Goal: Communication & Community: Answer question/provide support

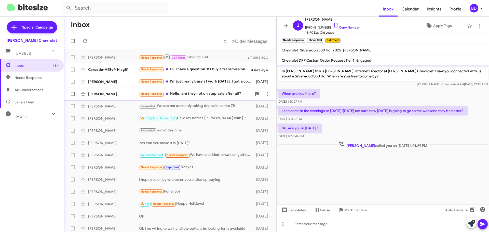
click at [194, 95] on div "Needs Response Hello, are they not on stop sale after all?" at bounding box center [195, 94] width 113 height 6
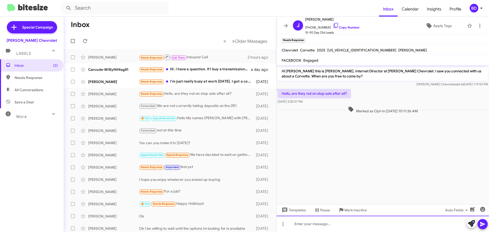
click at [308, 223] on div at bounding box center [382, 224] width 212 height 16
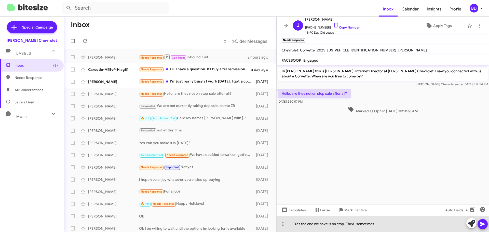
click at [352, 221] on div "Yes the one we have is on stop. TheAI sometimes" at bounding box center [382, 224] width 212 height 16
click at [377, 221] on div "Yes the one we have is on stop. The AI sometimes" at bounding box center [382, 224] width 212 height 16
click at [424, 221] on div "Yes the one we have is on stop. The AI sometimes includes customers that shoul;…" at bounding box center [382, 224] width 212 height 16
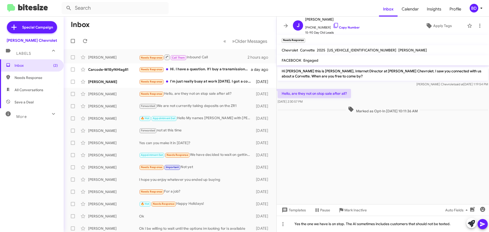
click at [482, 221] on icon at bounding box center [482, 224] width 6 height 6
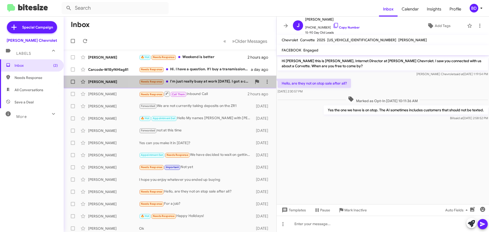
click at [180, 81] on div "Needs Response I'm just really busy at work [DATE]. I got a couple projects und…" at bounding box center [195, 82] width 113 height 6
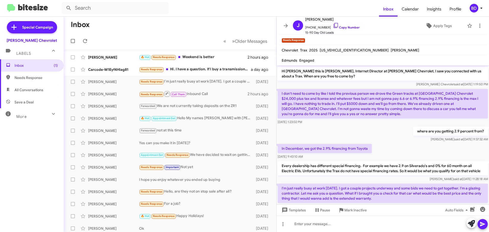
scroll to position [19, 0]
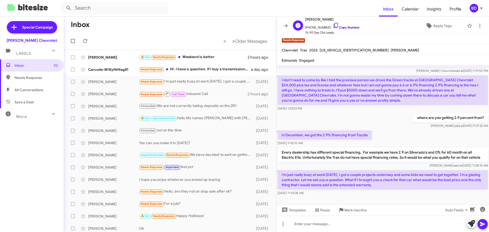
click at [346, 27] on link "Copy Number" at bounding box center [346, 27] width 27 height 4
click at [344, 28] on link "Copy Number" at bounding box center [346, 27] width 27 height 4
click at [476, 26] on icon at bounding box center [479, 26] width 6 height 6
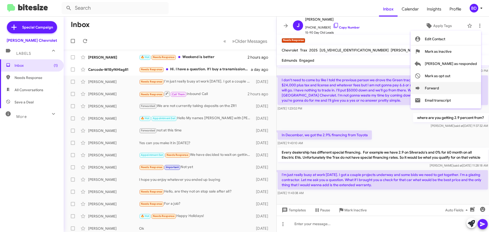
click at [420, 87] on icon at bounding box center [417, 88] width 6 height 6
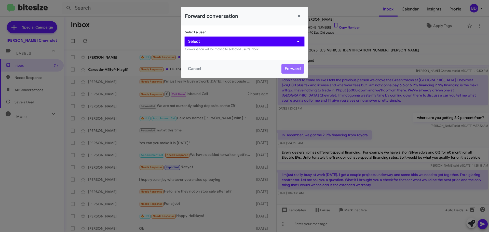
click at [203, 41] on button "Select" at bounding box center [244, 42] width 119 height 10
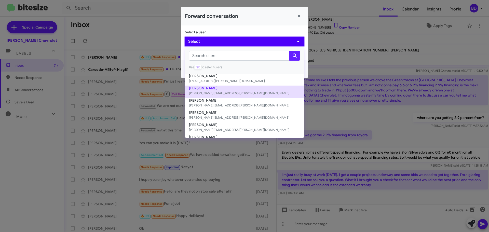
scroll to position [0, 0]
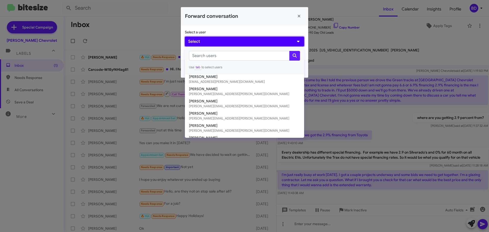
click at [244, 42] on button "Select" at bounding box center [244, 42] width 119 height 10
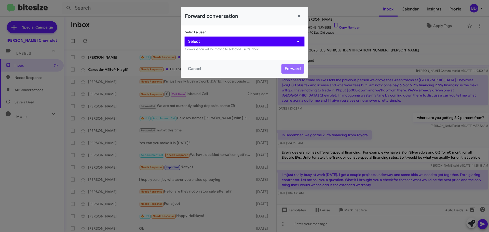
click at [244, 42] on button "Select" at bounding box center [244, 42] width 119 height 10
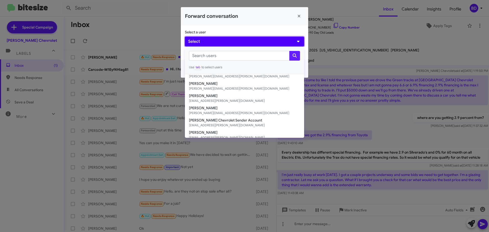
scroll to position [45, 0]
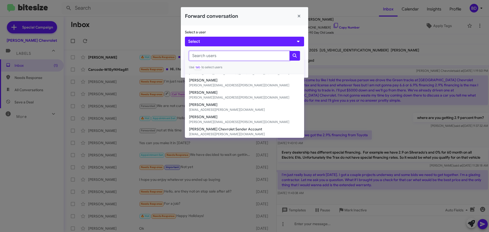
click at [251, 57] on input "text" at bounding box center [239, 56] width 101 height 10
click at [299, 16] on button "Close" at bounding box center [299, 16] width 10 height 10
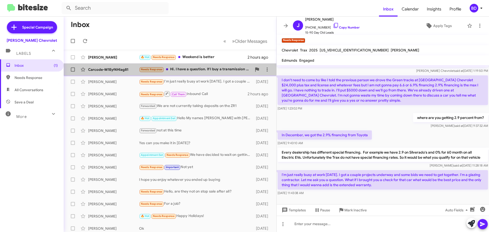
click at [199, 67] on div "Needs Response Hi. I have a question. If I buy a transmission from your dealers…" at bounding box center [195, 69] width 113 height 6
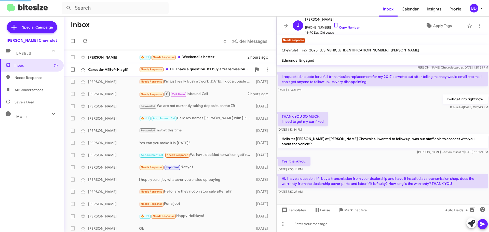
scroll to position [7, 0]
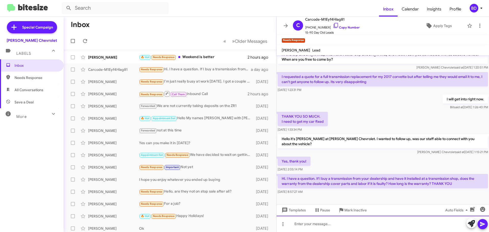
click at [309, 221] on div at bounding box center [382, 224] width 212 height 16
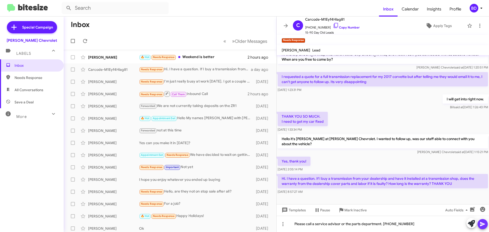
click at [482, 223] on icon at bounding box center [482, 224] width 5 height 4
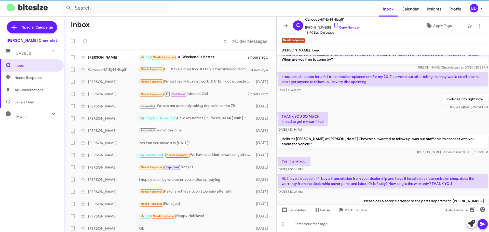
scroll to position [25, 0]
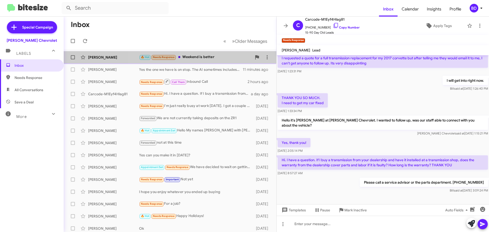
click at [205, 56] on div "🔥 Hot Needs Response Weekend is better" at bounding box center [195, 57] width 113 height 6
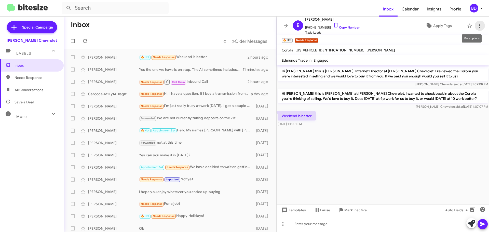
click at [476, 27] on icon at bounding box center [479, 26] width 6 height 6
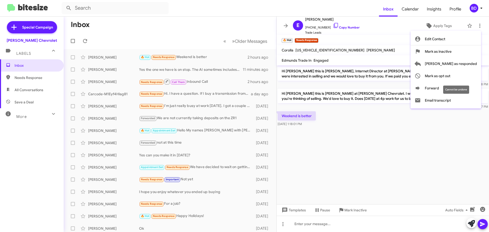
click at [440, 88] on mat-tooltip-component "Cannot be undone" at bounding box center [455, 89] width 33 height 15
click at [446, 88] on div "Cannot be undone" at bounding box center [456, 90] width 26 height 8
click at [419, 88] on icon at bounding box center [417, 87] width 4 height 3
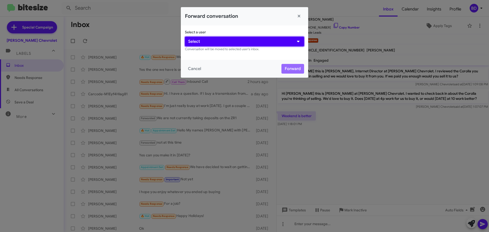
click at [205, 43] on button "Select" at bounding box center [244, 42] width 119 height 10
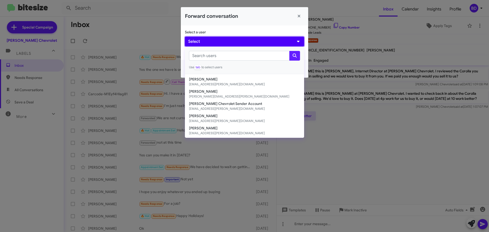
scroll to position [45, 0]
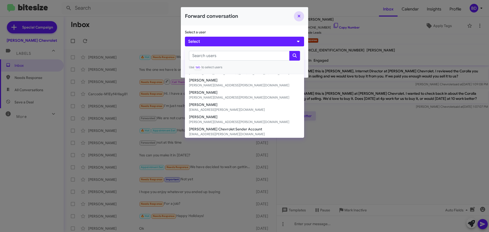
click at [299, 15] on button "Close" at bounding box center [299, 16] width 10 height 10
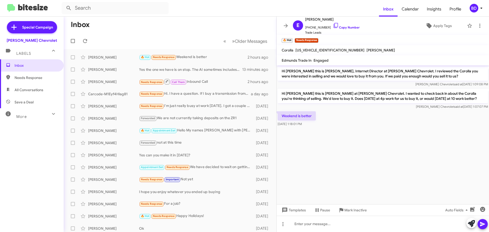
click at [36, 88] on span "All Conversations" at bounding box center [29, 89] width 29 height 5
type input "in:all-conversations"
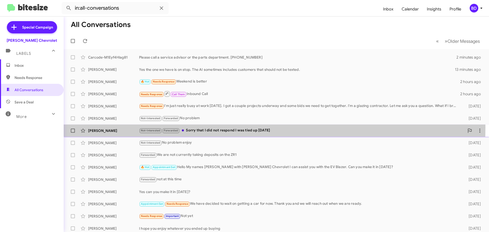
click at [204, 127] on div "[PERSON_NAME] Not-Interested Forwarded Sorry that I did not respond I was tied …" at bounding box center [276, 130] width 417 height 10
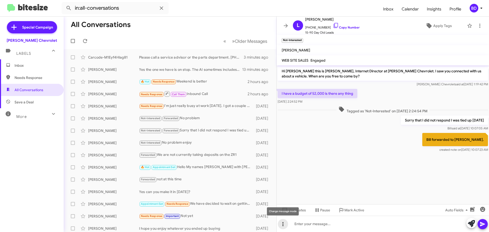
click at [281, 222] on icon at bounding box center [283, 224] width 6 height 6
click at [292, 209] on button "note" at bounding box center [294, 211] width 32 height 12
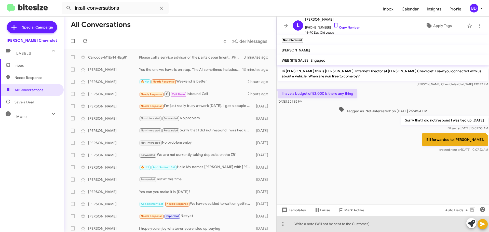
click at [319, 222] on div at bounding box center [382, 224] width 212 height 16
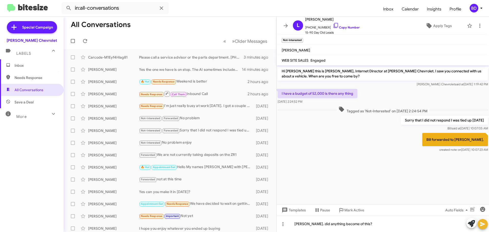
click at [481, 223] on icon at bounding box center [482, 224] width 5 height 4
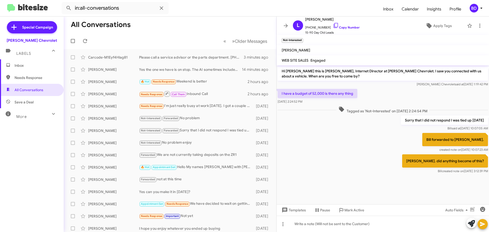
click at [17, 65] on span "Inbox" at bounding box center [36, 65] width 43 height 5
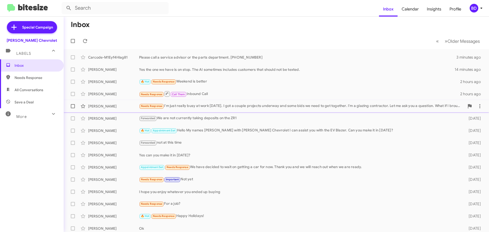
click at [258, 106] on div "Needs Response I'm just really busy at work [DATE]. I got a couple projects und…" at bounding box center [301, 106] width 325 height 6
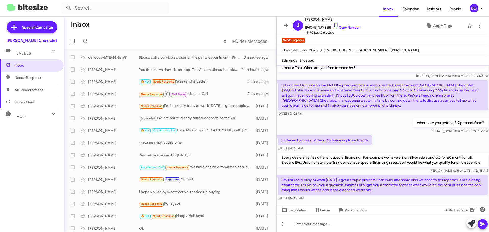
scroll to position [19, 0]
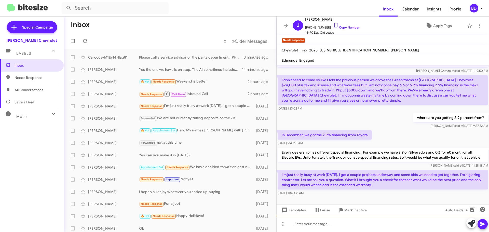
click at [311, 224] on div at bounding box center [382, 224] width 212 height 16
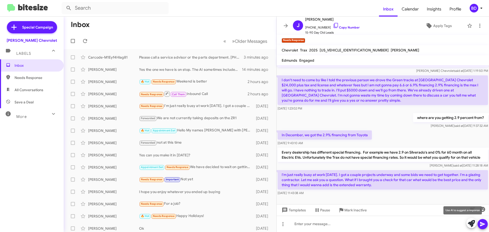
click at [470, 223] on icon at bounding box center [470, 223] width 7 height 7
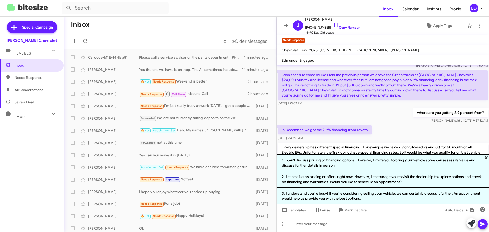
click at [486, 156] on span "x" at bounding box center [485, 157] width 3 height 6
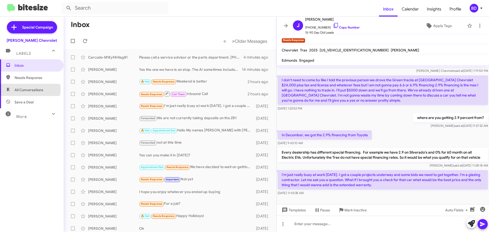
click at [29, 89] on span "All Conversations" at bounding box center [29, 89] width 29 height 5
type input "in:all-conversations"
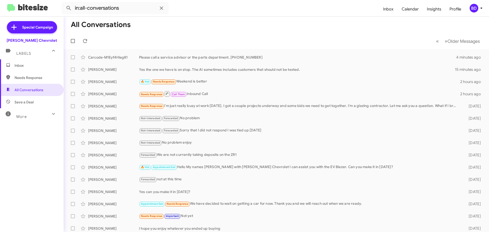
click at [21, 65] on span "Inbox" at bounding box center [36, 65] width 43 height 5
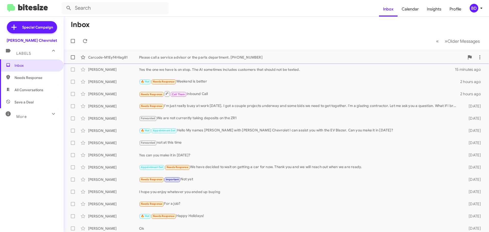
click at [241, 55] on div "Please call a service advisor or the parts department. [PHONE_NUMBER]" at bounding box center [301, 57] width 325 height 5
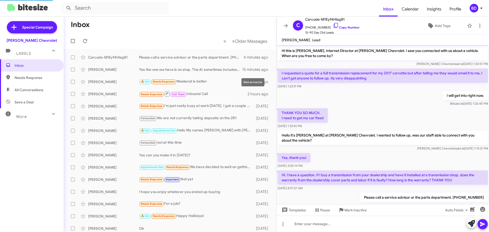
scroll to position [15, 0]
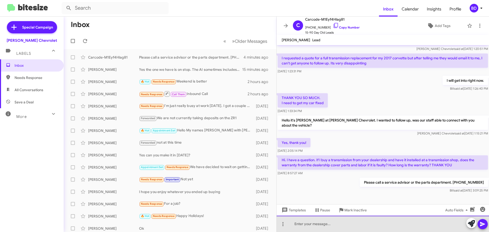
click at [314, 223] on div at bounding box center [382, 224] width 212 height 16
click at [294, 223] on div "wrong # [PHONE_NUMBER]" at bounding box center [382, 224] width 212 height 16
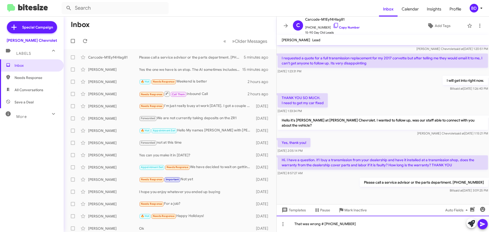
click at [350, 222] on div "That was wrong # [PHONE_NUMBER]" at bounding box center [382, 224] width 212 height 16
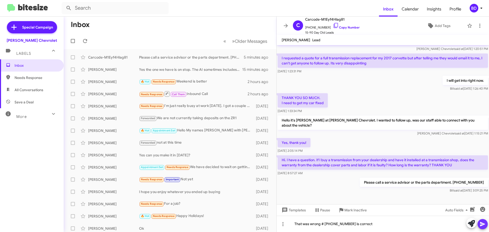
click at [481, 222] on icon at bounding box center [482, 224] width 6 height 6
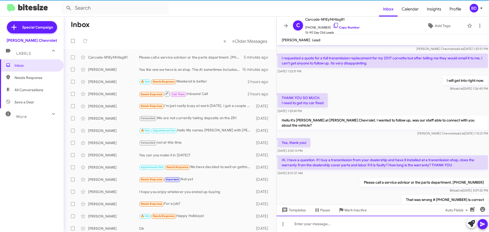
scroll to position [34, 0]
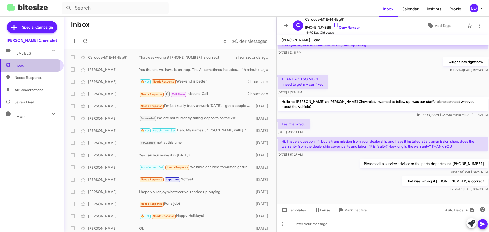
click at [19, 65] on span "Inbox" at bounding box center [36, 65] width 43 height 5
